Goal: Task Accomplishment & Management: Manage account settings

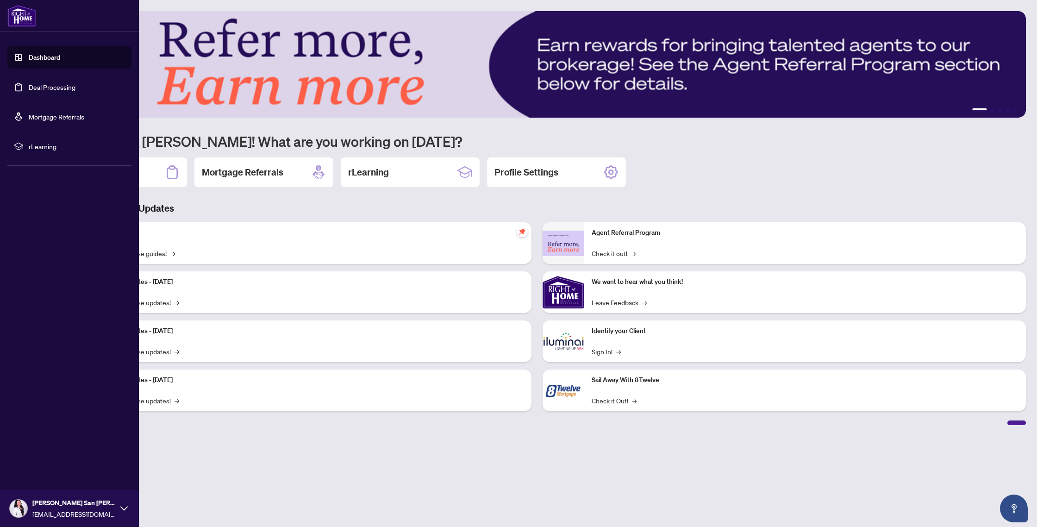
click at [31, 86] on link "Deal Processing" at bounding box center [52, 87] width 47 height 8
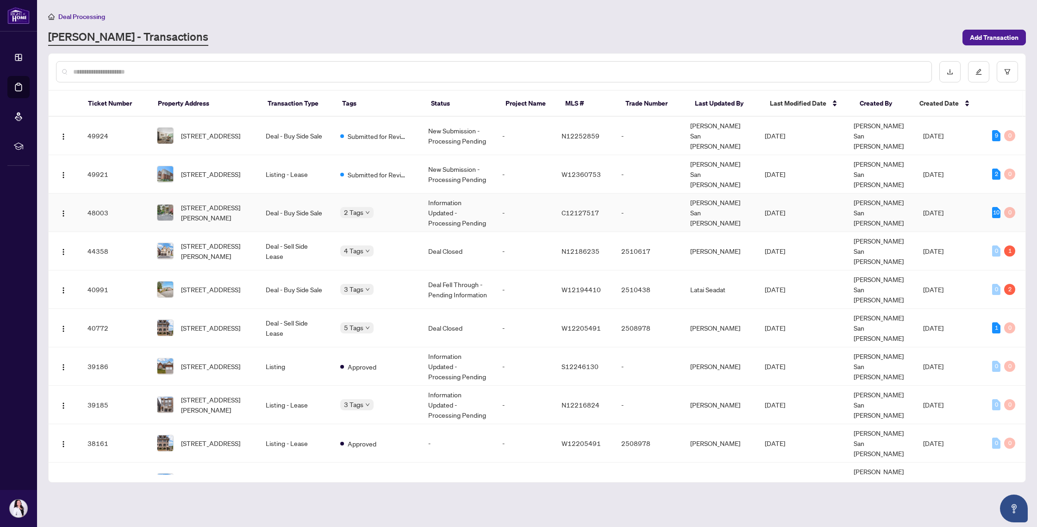
click at [453, 194] on td "Information Updated - Processing Pending" at bounding box center [458, 213] width 74 height 38
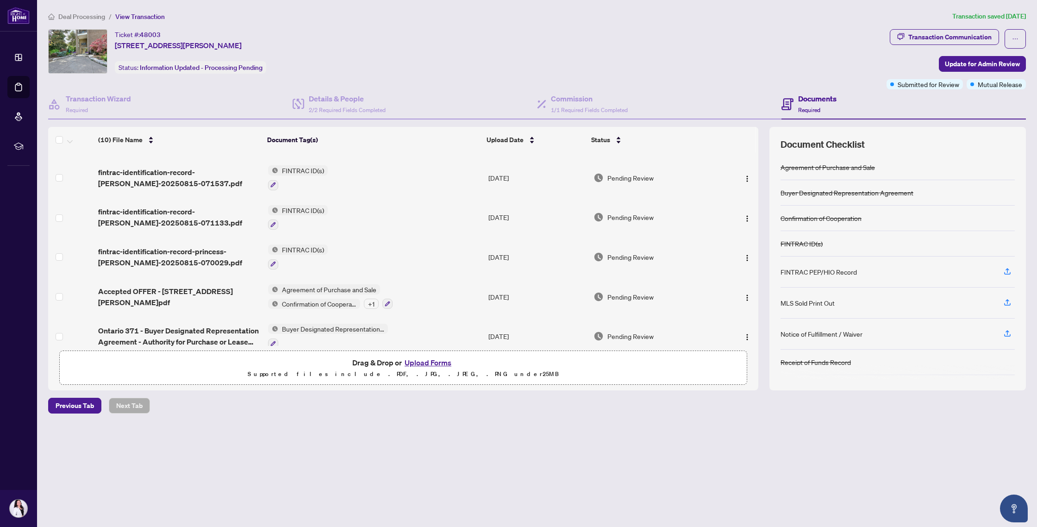
scroll to position [202, 0]
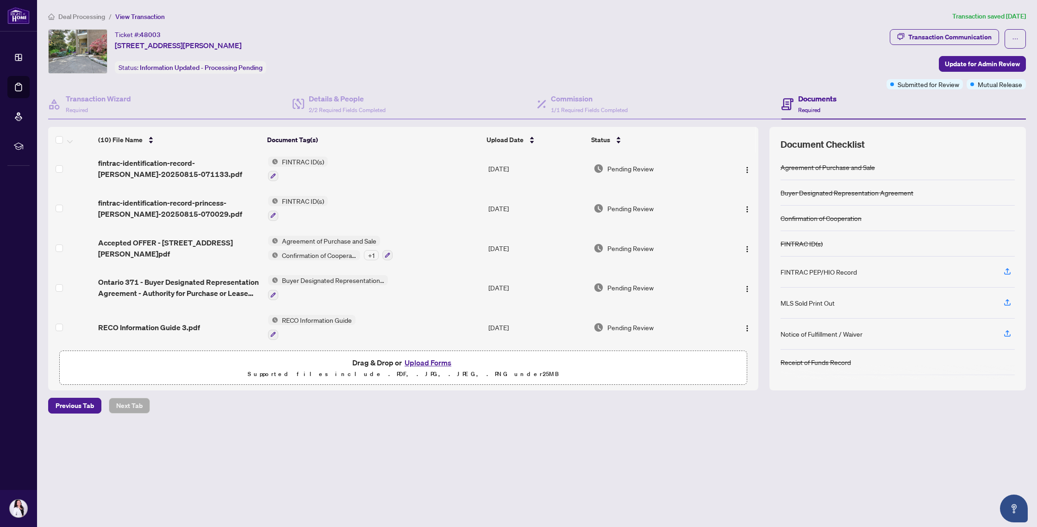
click at [76, 13] on span "Deal Processing" at bounding box center [81, 17] width 47 height 8
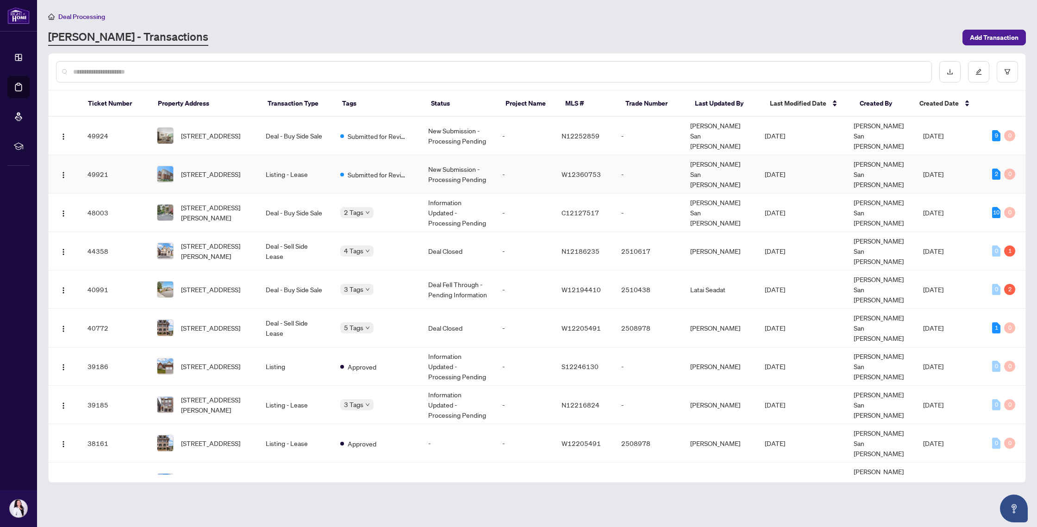
click at [222, 169] on span "[STREET_ADDRESS]" at bounding box center [210, 174] width 59 height 10
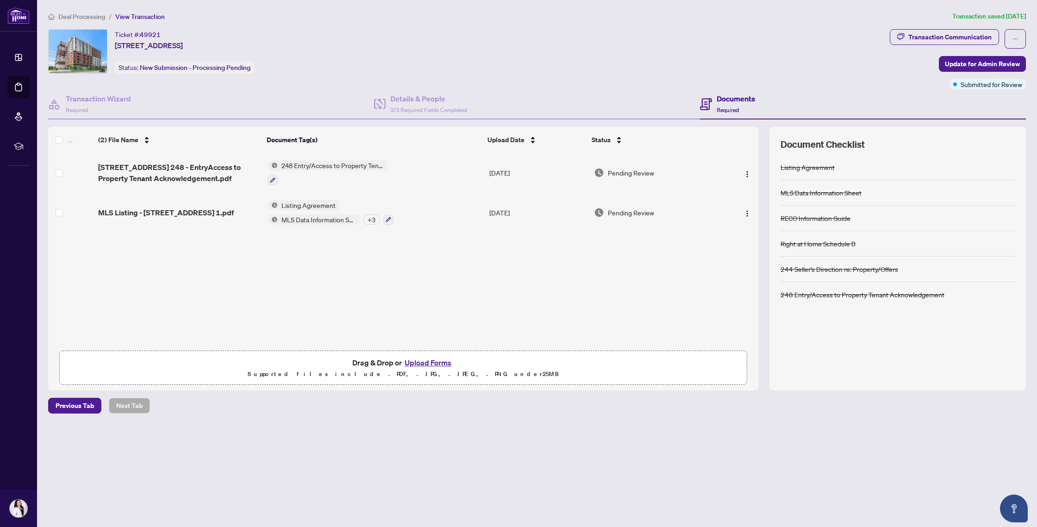
click at [87, 19] on span "Deal Processing" at bounding box center [81, 17] width 47 height 8
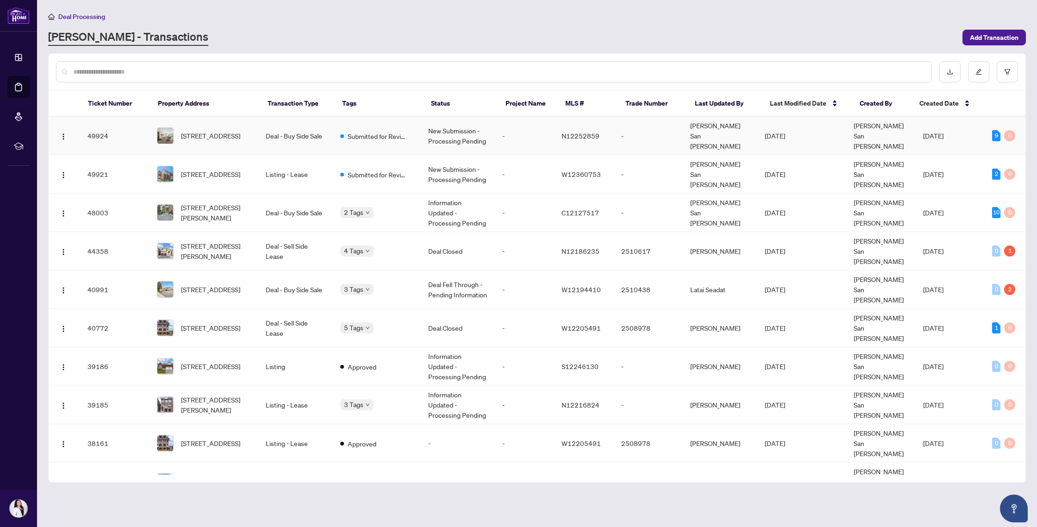
click at [297, 126] on td "Deal - Buy Side Sale" at bounding box center [295, 136] width 74 height 38
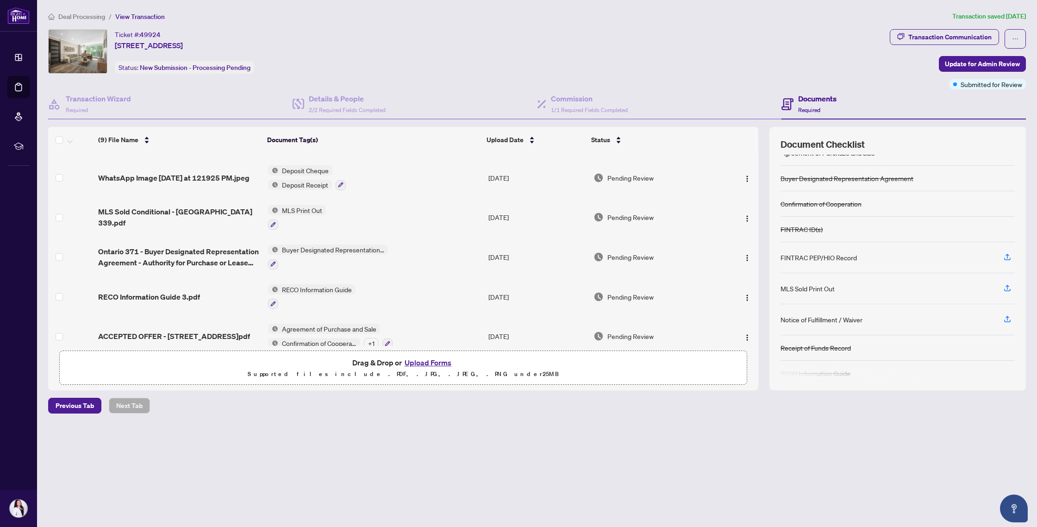
scroll to position [25, 0]
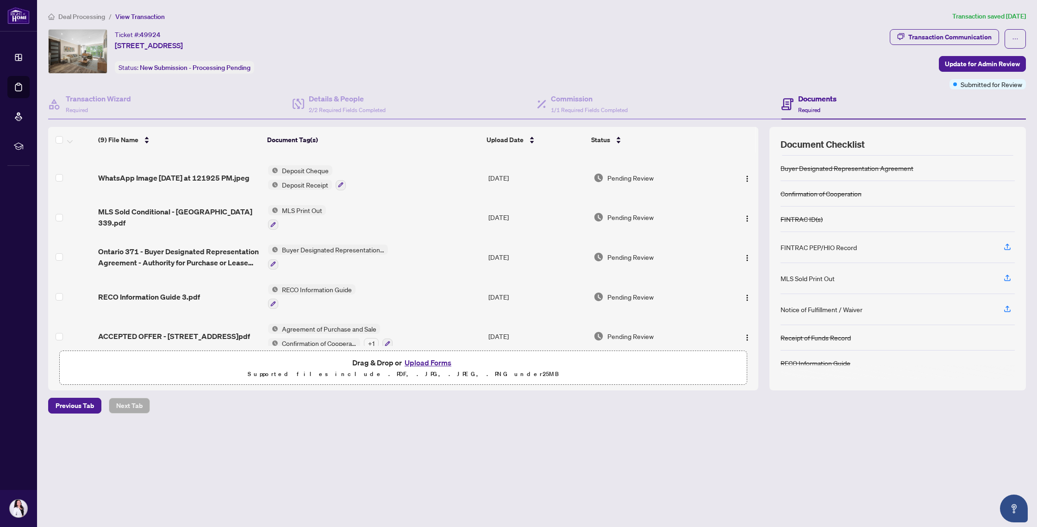
click at [799, 277] on div "MLS Sold Print Out" at bounding box center [808, 278] width 54 height 10
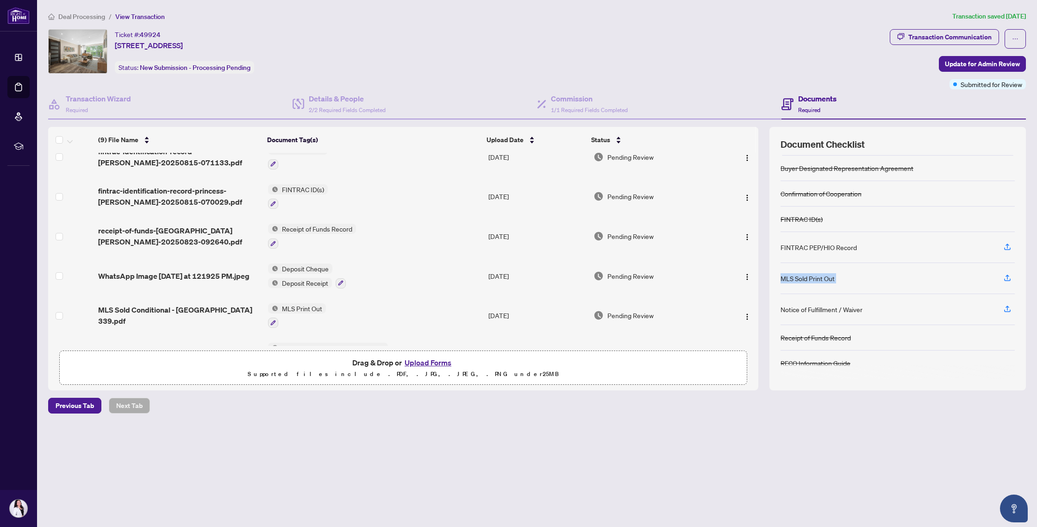
scroll to position [77, 0]
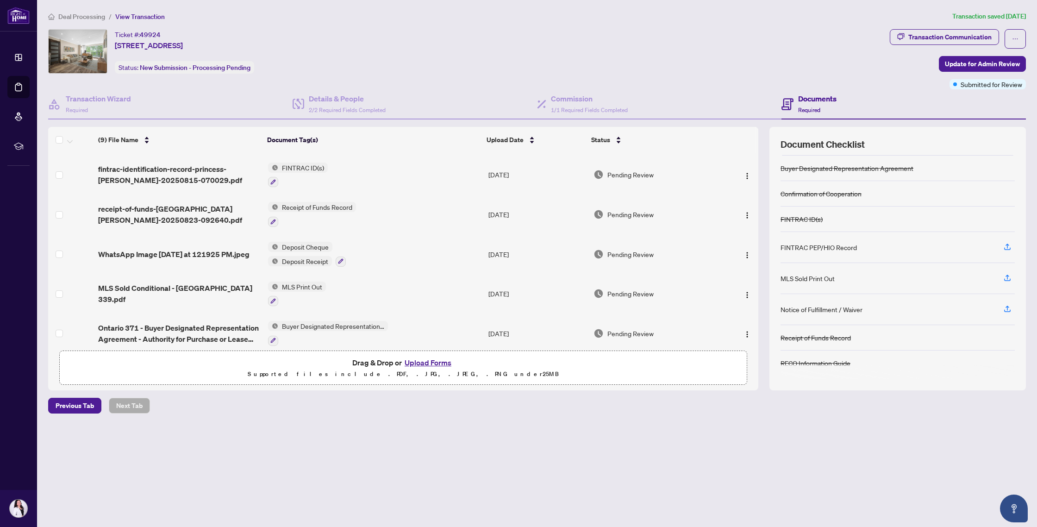
click at [69, 17] on span "Deal Processing" at bounding box center [81, 17] width 47 height 8
